Goal: Transaction & Acquisition: Purchase product/service

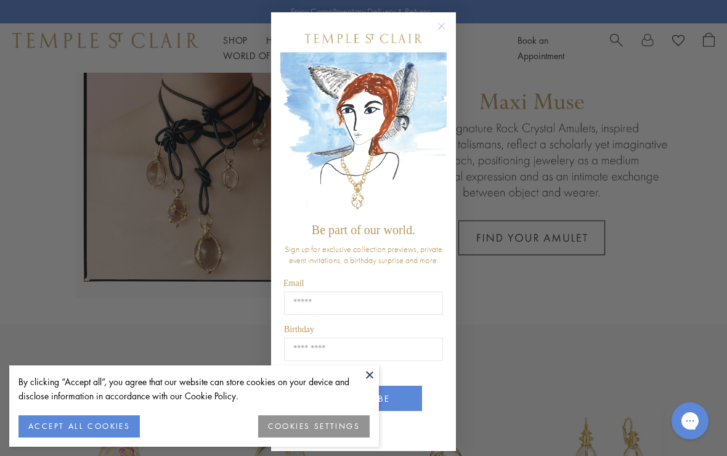
scroll to position [153, 0]
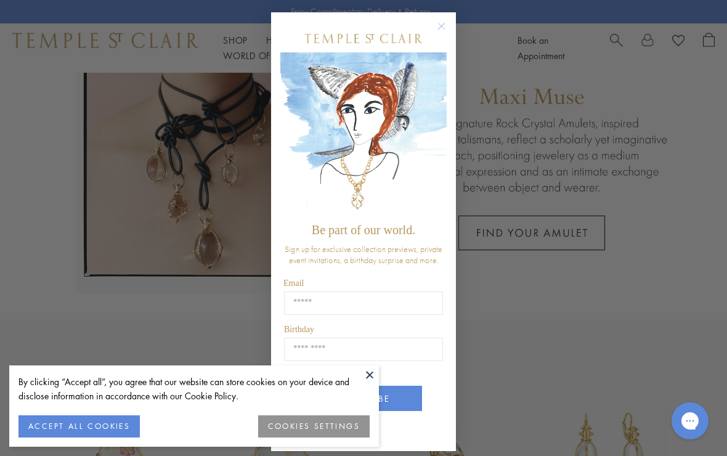
click at [445, 30] on circle "Close dialog" at bounding box center [441, 26] width 15 height 15
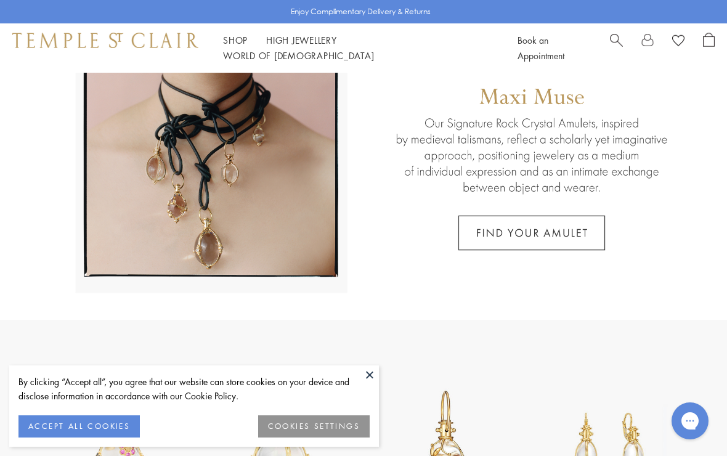
click at [74, 437] on button "ACCEPT ALL COOKIES" at bounding box center [78, 426] width 121 height 22
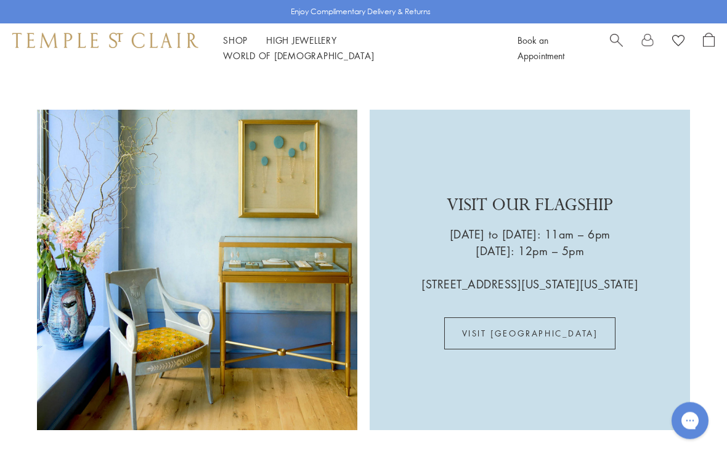
scroll to position [1735, 0]
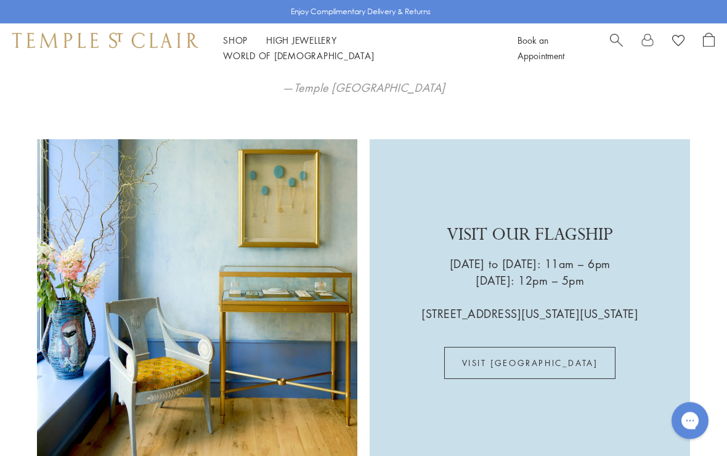
click at [614, 42] on span "Search" at bounding box center [616, 39] width 13 height 13
click at [81, 99] on input "search" at bounding box center [370, 98] width 629 height 14
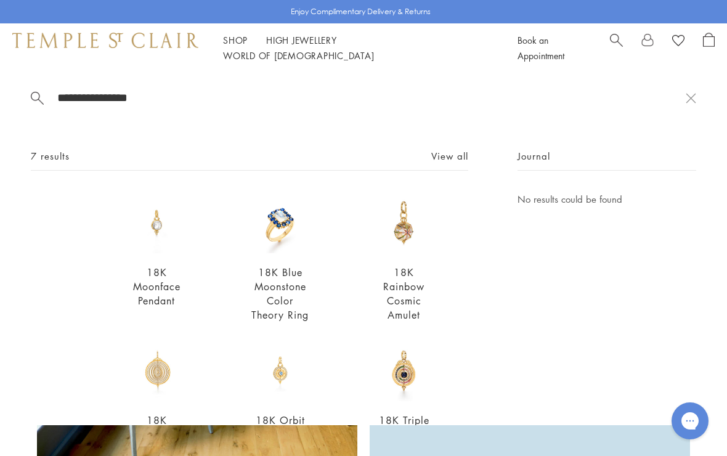
scroll to position [0, 0]
click at [175, 97] on input "**********" at bounding box center [370, 98] width 629 height 14
type input "**********"
click at [289, 45] on link "High Jewellery High Jewellery" at bounding box center [301, 40] width 71 height 12
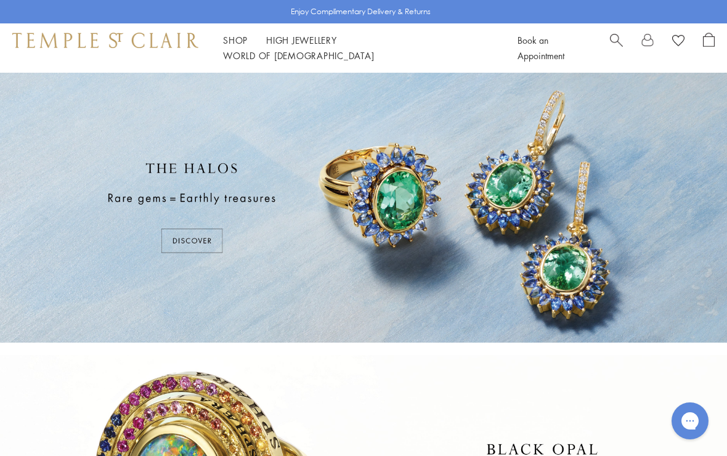
click at [235, 46] on link "Shop Shop" at bounding box center [235, 40] width 25 height 12
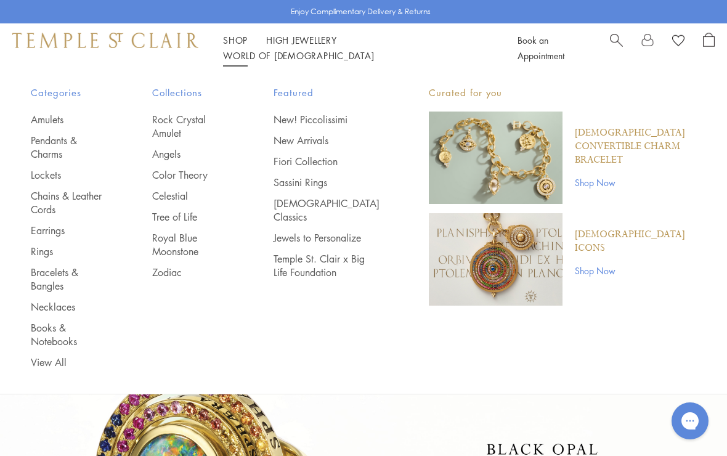
click at [40, 145] on link "Pendants & Charms" at bounding box center [67, 147] width 72 height 27
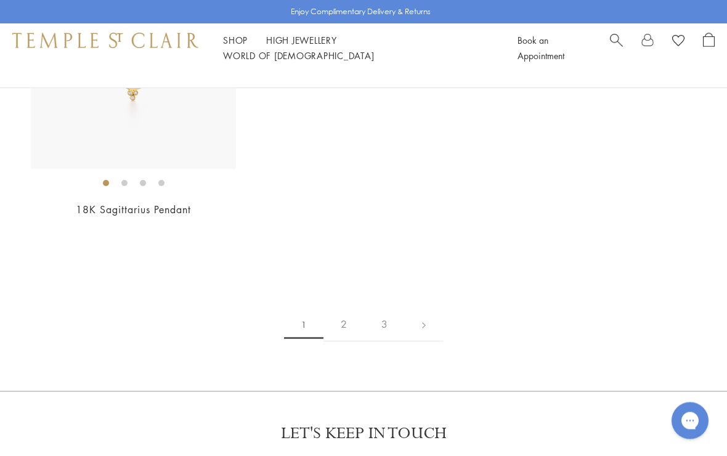
scroll to position [7057, 0]
click at [345, 310] on link "2" at bounding box center [343, 322] width 41 height 34
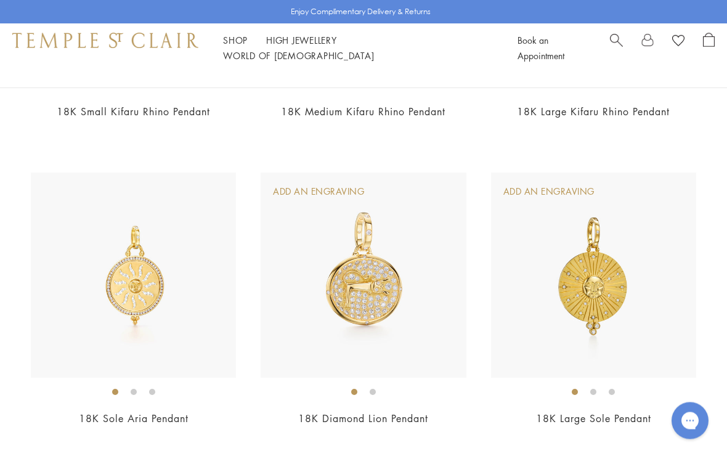
scroll to position [3735, 0]
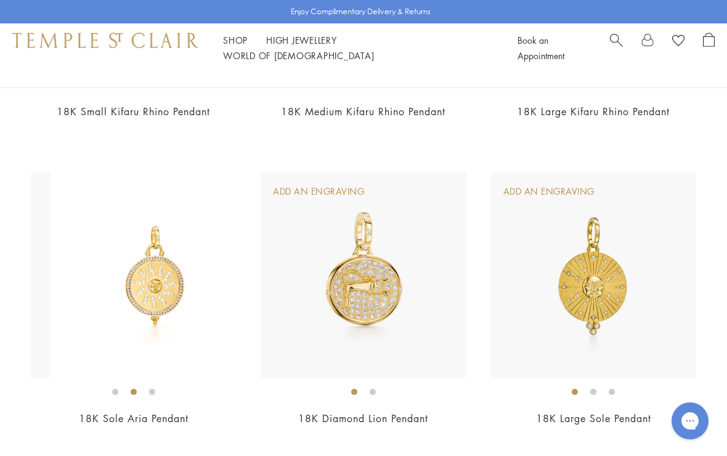
click at [50, 310] on img at bounding box center [152, 274] width 205 height 205
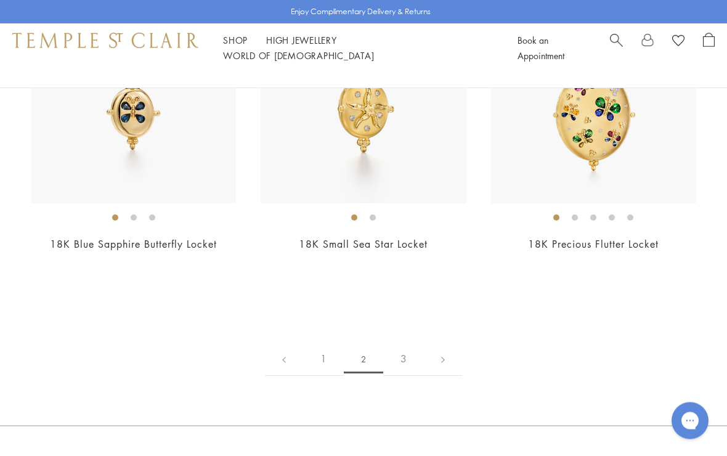
scroll to position [5746, 0]
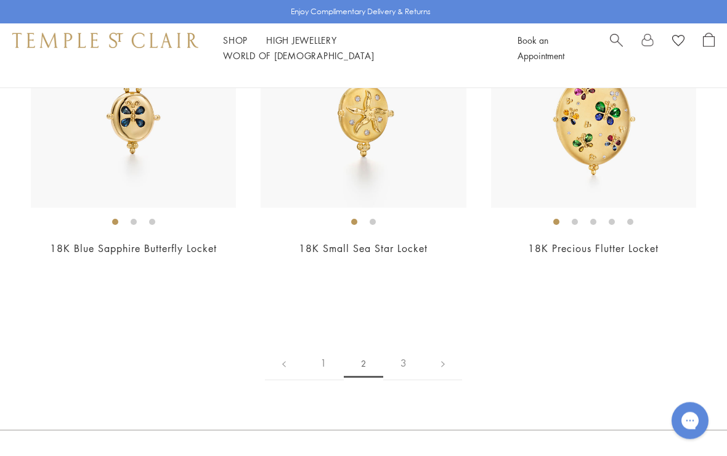
click at [447, 379] on link at bounding box center [443, 364] width 38 height 34
